Goal: Transaction & Acquisition: Book appointment/travel/reservation

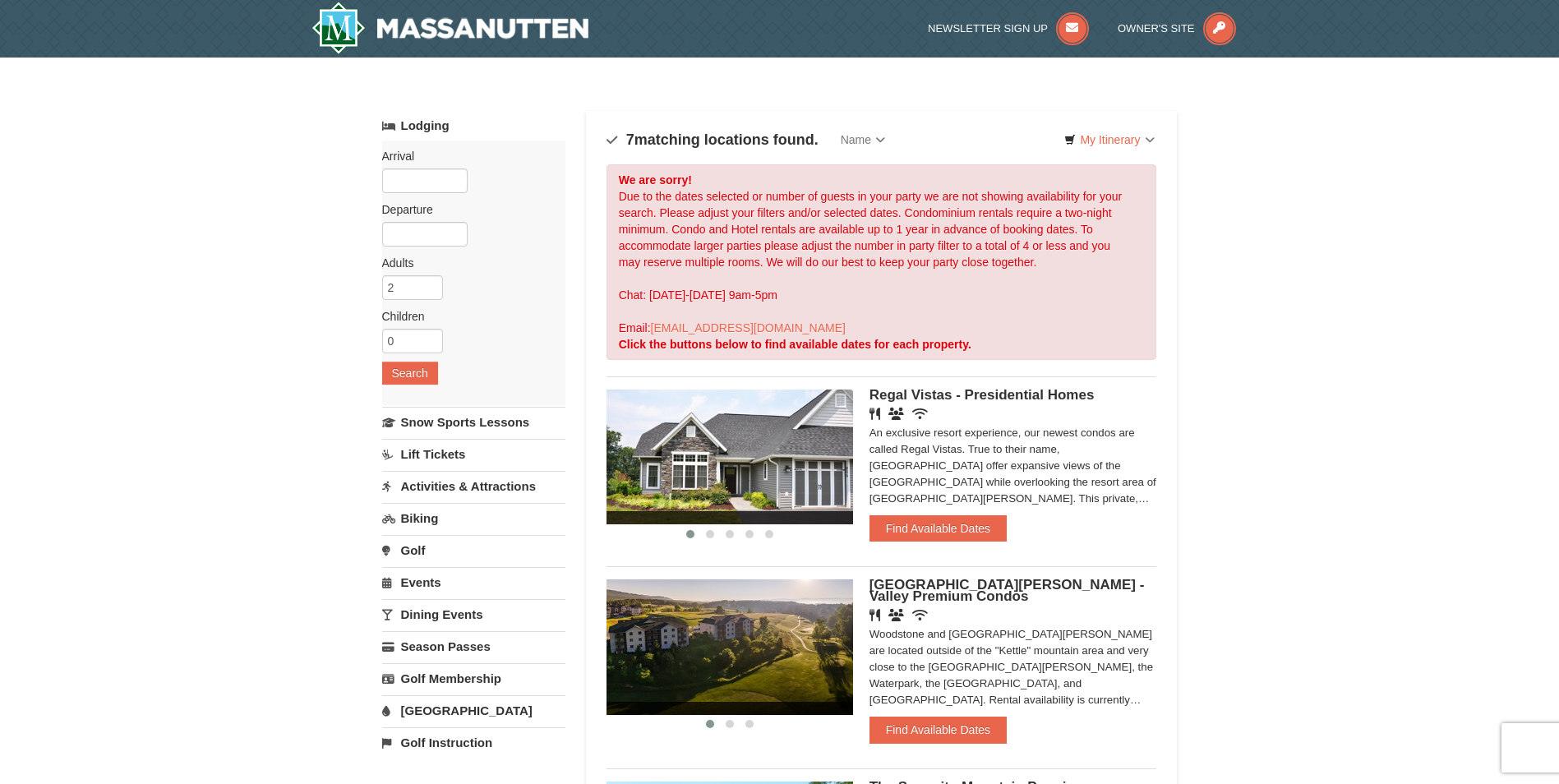
click at [802, 599] on img at bounding box center [729, 646] width 246 height 135
click at [753, 666] on img at bounding box center [729, 646] width 246 height 135
click at [751, 662] on img at bounding box center [729, 646] width 246 height 135
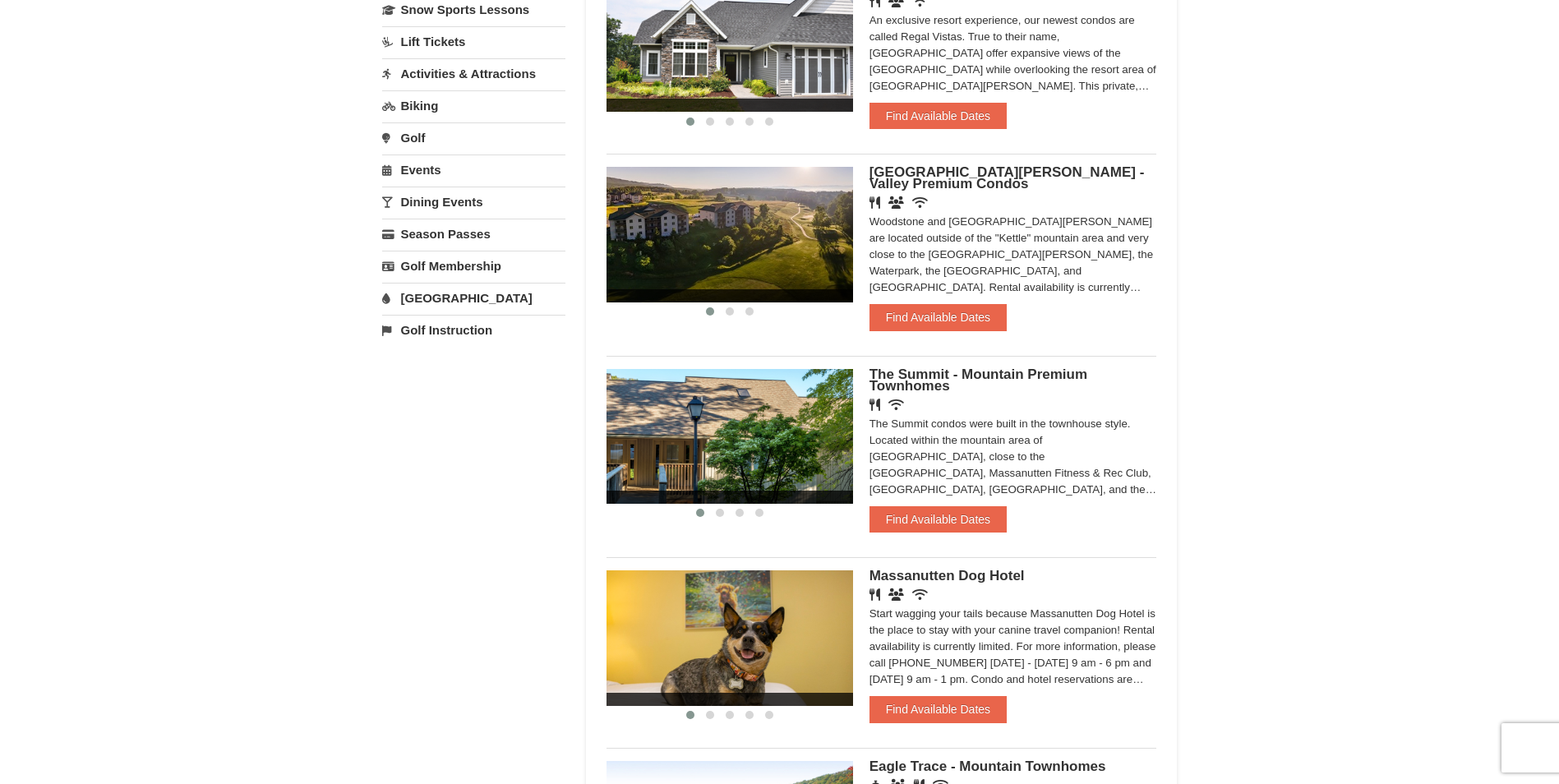
scroll to position [493, 0]
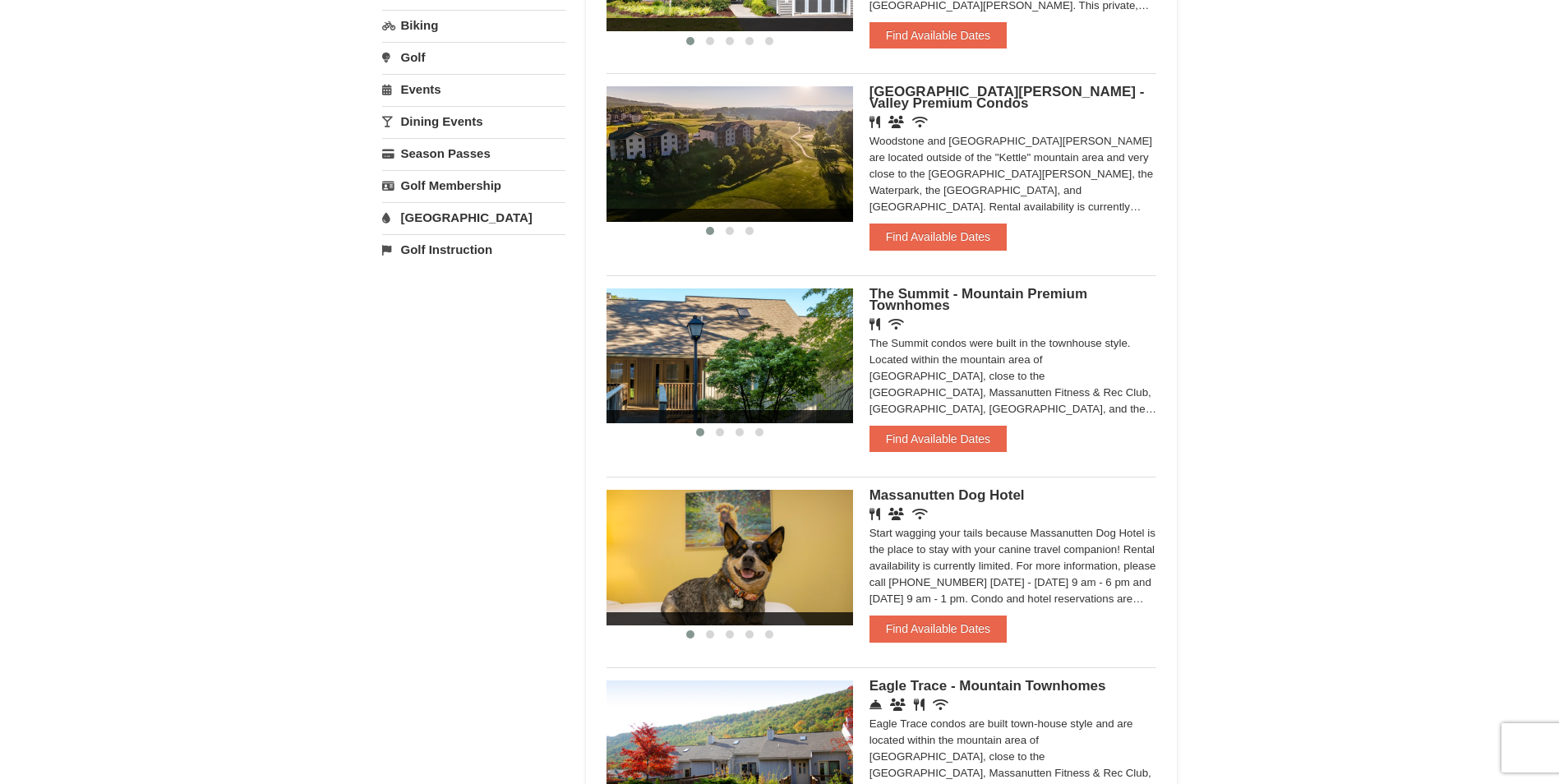
click at [746, 593] on img at bounding box center [729, 557] width 246 height 135
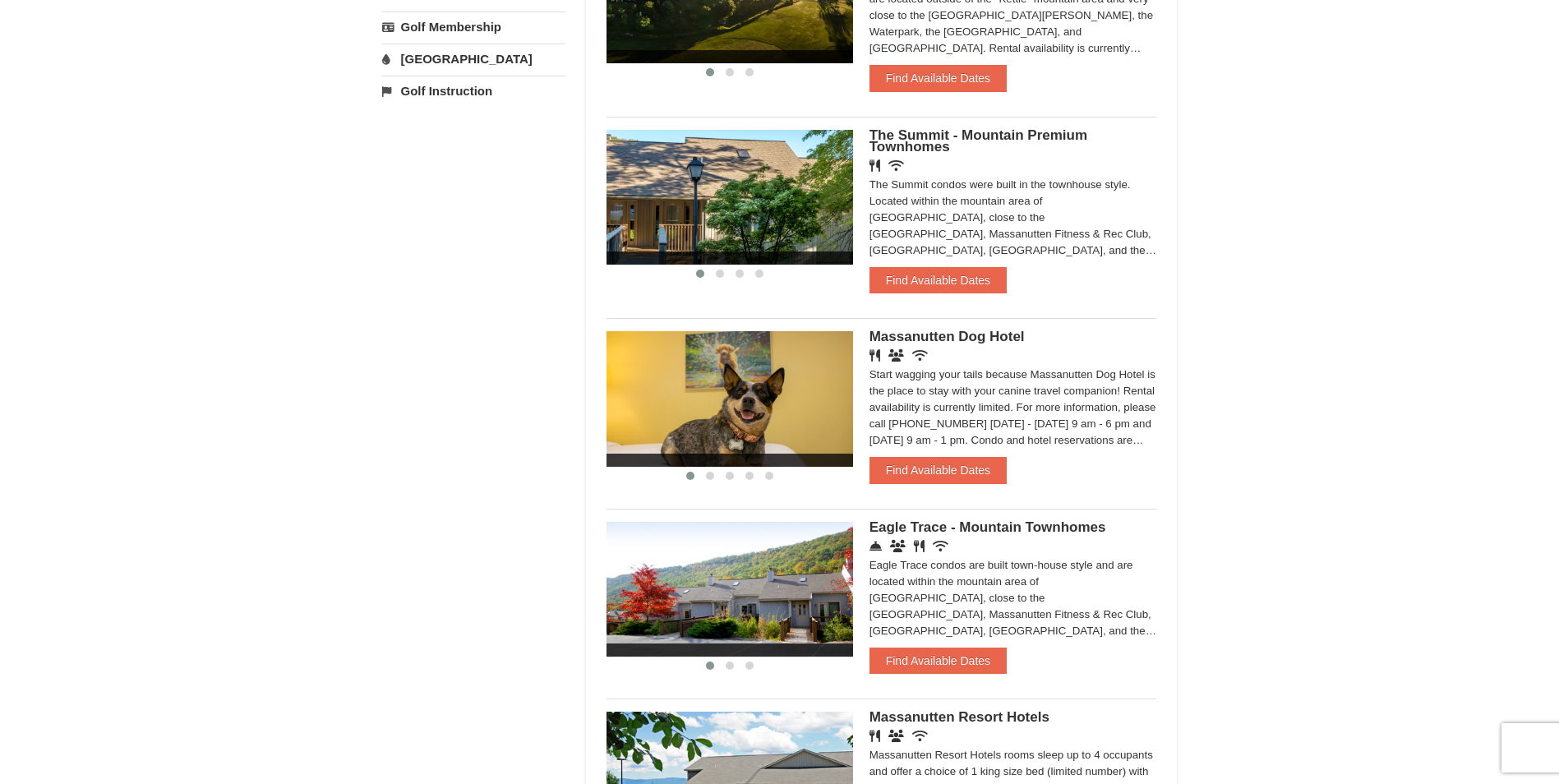
scroll to position [904, 0]
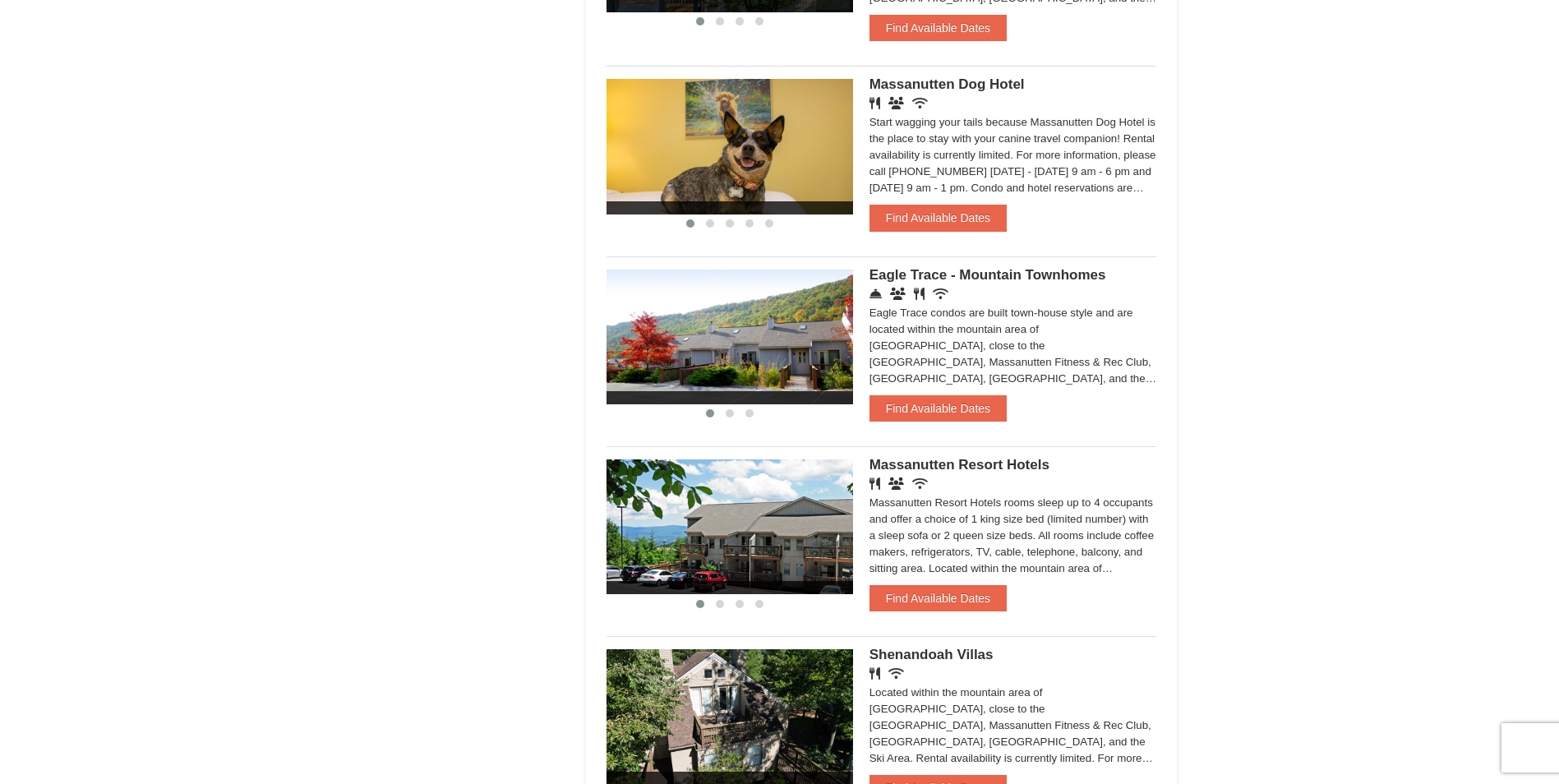
click at [761, 550] on img at bounding box center [729, 527] width 246 height 135
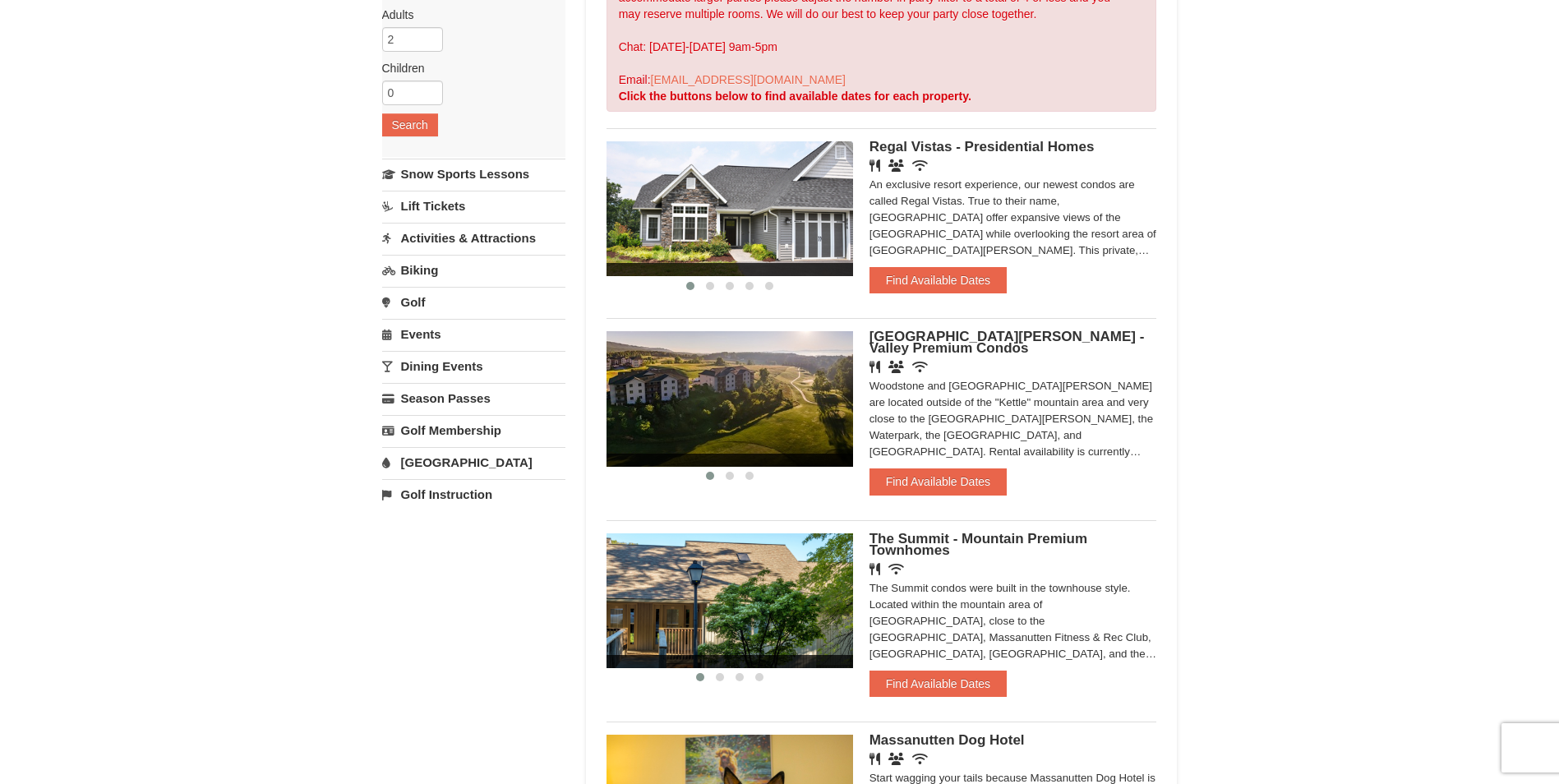
scroll to position [246, 0]
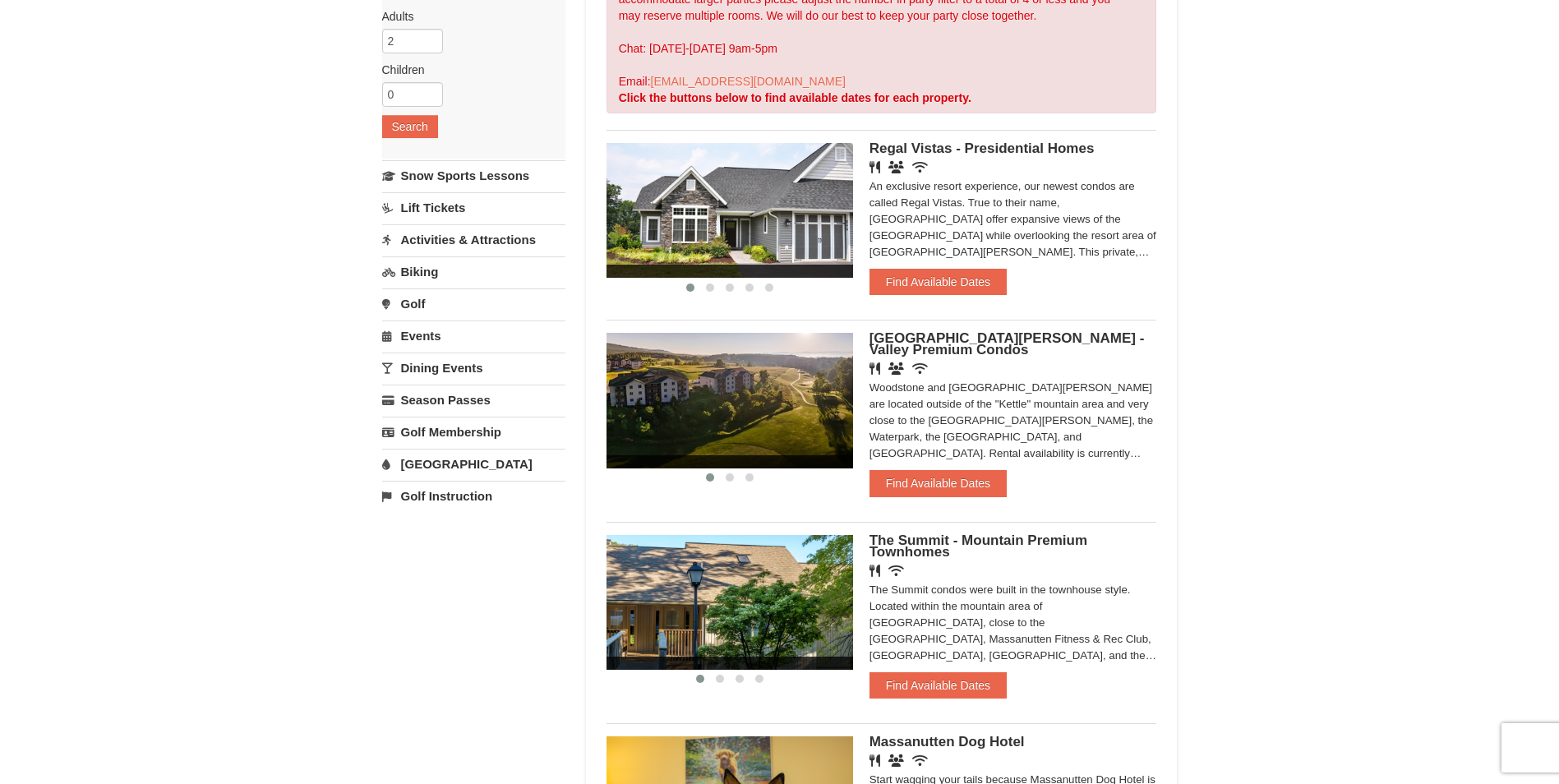
click at [729, 486] on div "‹ › [GEOGRAPHIC_DATA][PERSON_NAME] - Valley Premium Condos Restaurant Banquet F…" at bounding box center [882, 414] width 551 height 189
click at [729, 479] on span at bounding box center [730, 478] width 9 height 9
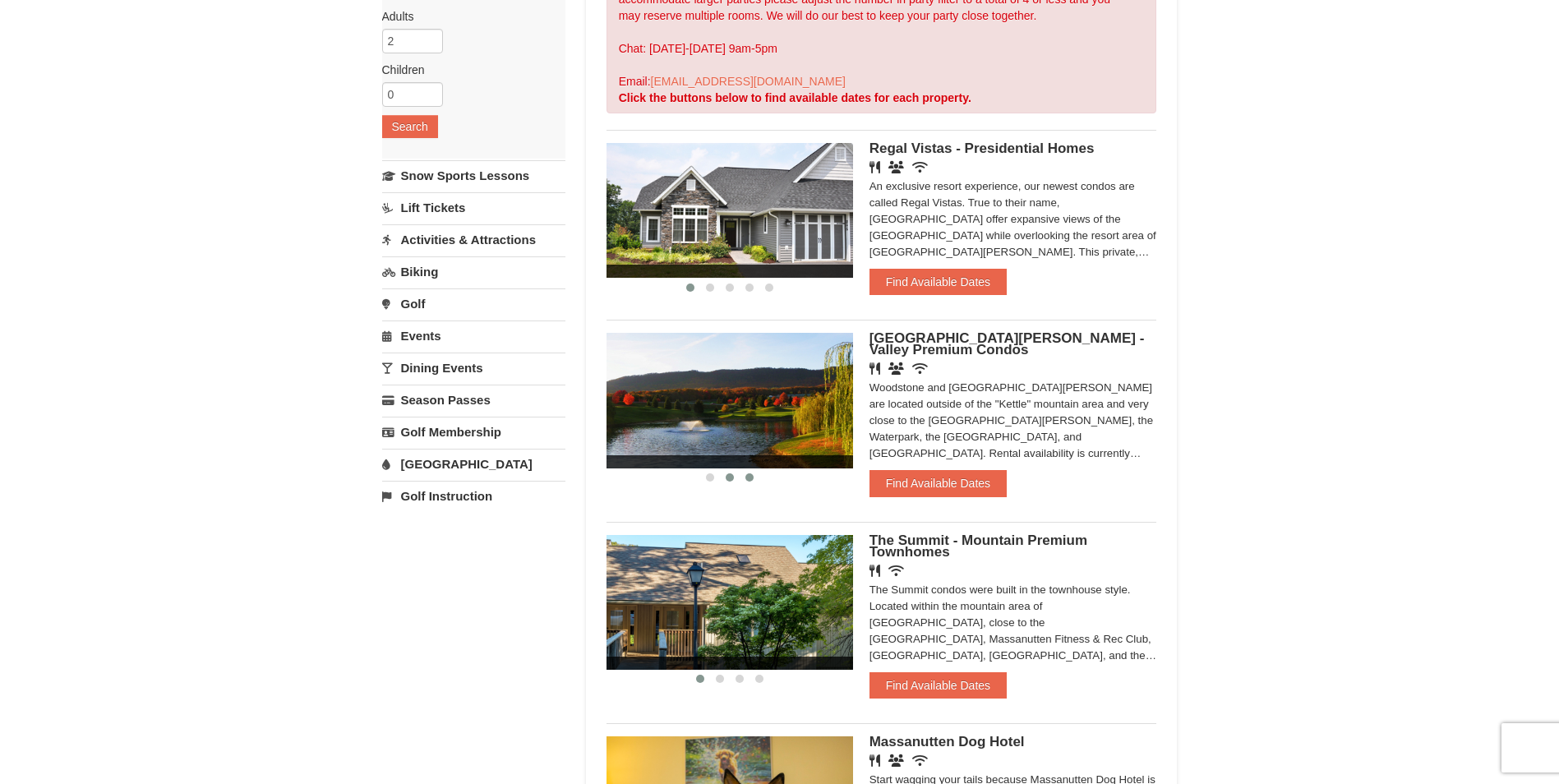
click at [755, 480] on button at bounding box center [749, 477] width 20 height 16
